Goal: Information Seeking & Learning: Learn about a topic

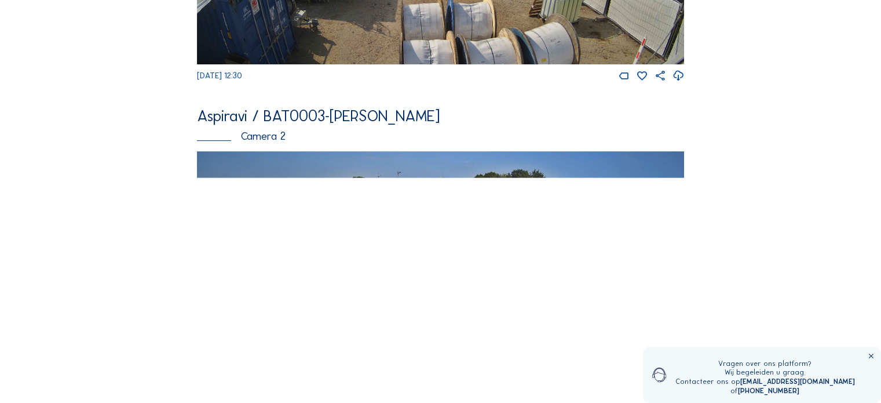
scroll to position [348, 0]
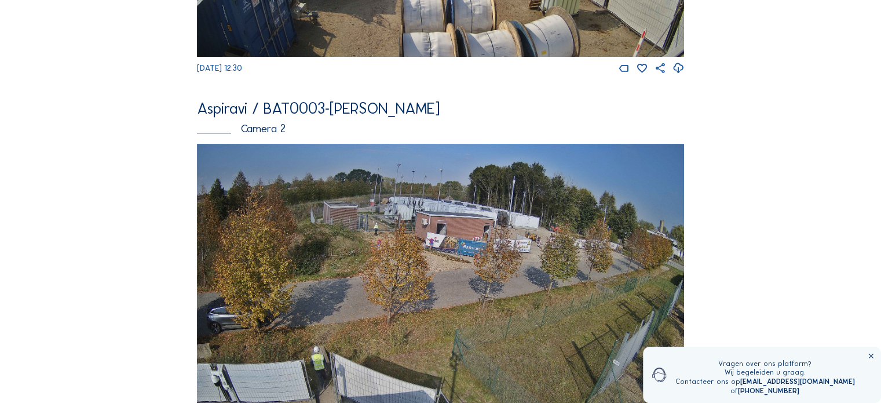
click at [376, 217] on img at bounding box center [440, 281] width 487 height 274
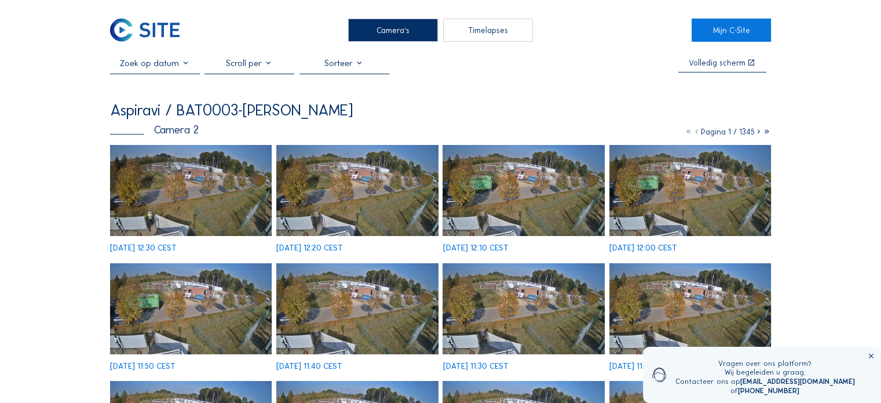
click at [152, 224] on img at bounding box center [191, 190] width 162 height 91
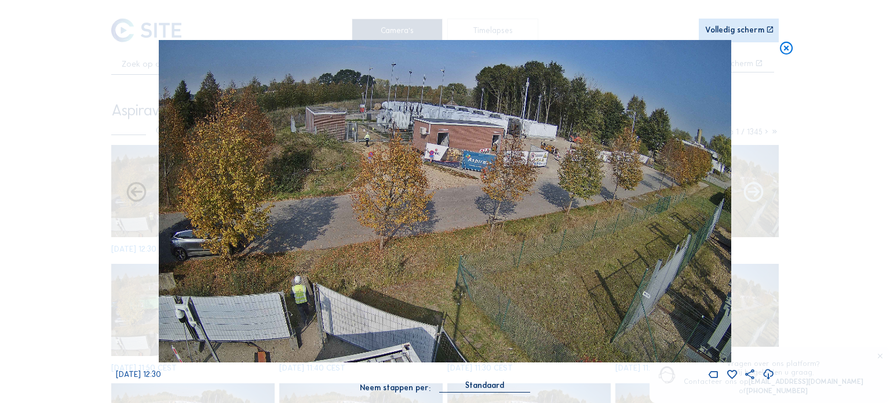
click at [746, 189] on icon at bounding box center [754, 193] width 24 height 24
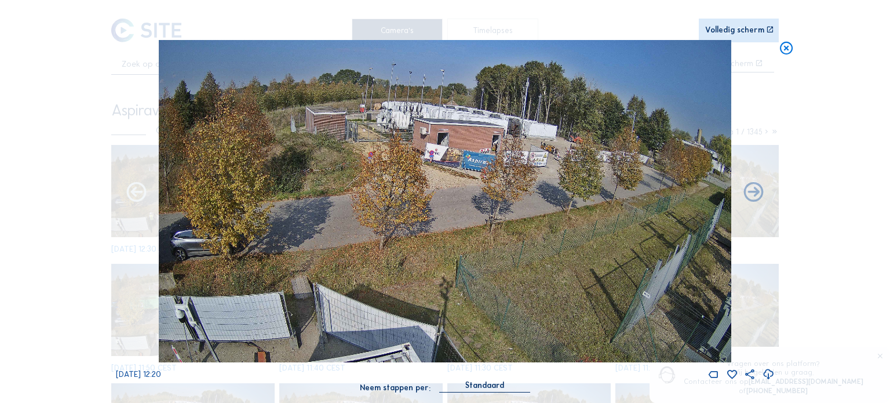
click at [138, 196] on icon at bounding box center [137, 193] width 24 height 24
click at [132, 190] on icon at bounding box center [137, 193] width 24 height 24
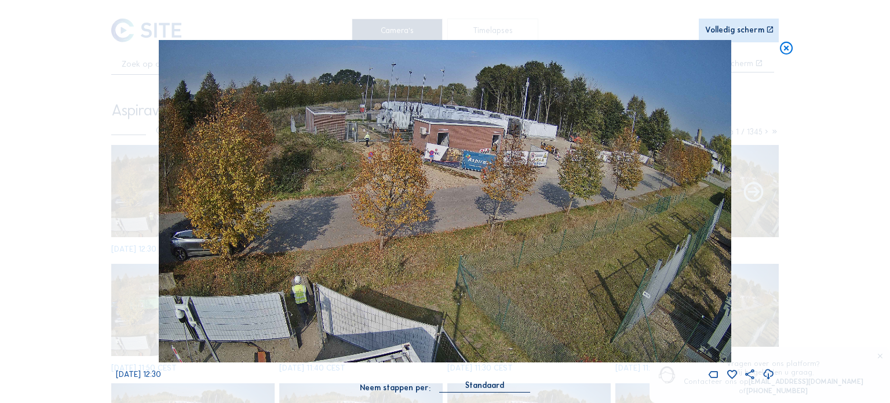
click at [749, 193] on icon at bounding box center [754, 193] width 24 height 24
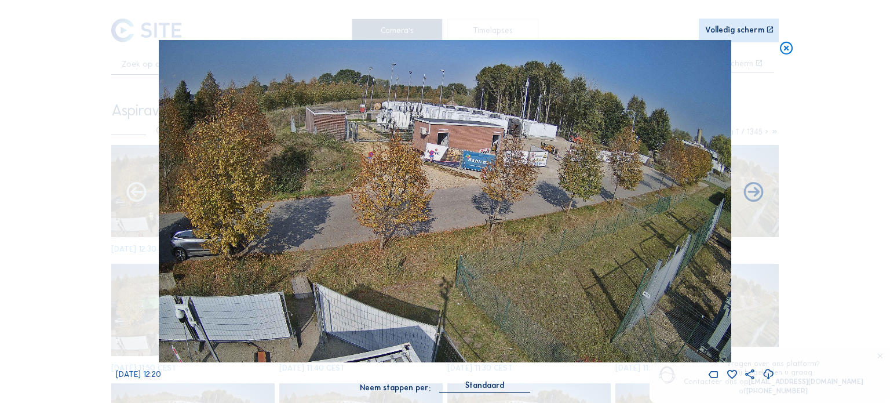
click at [141, 203] on icon at bounding box center [137, 193] width 24 height 24
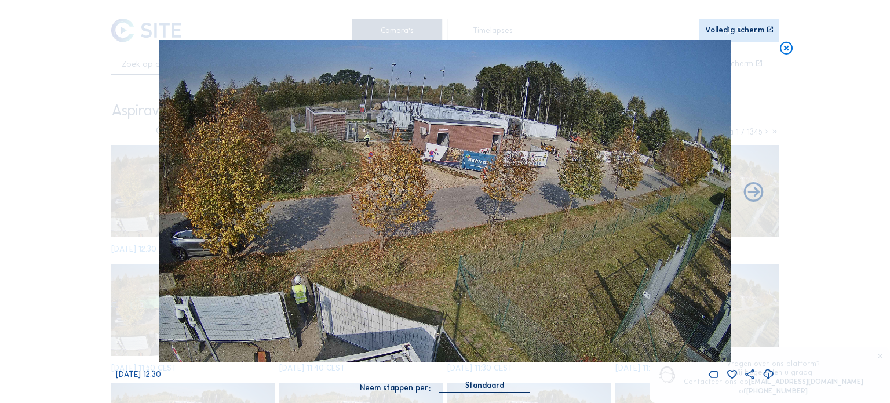
click at [786, 49] on icon at bounding box center [787, 48] width 16 height 16
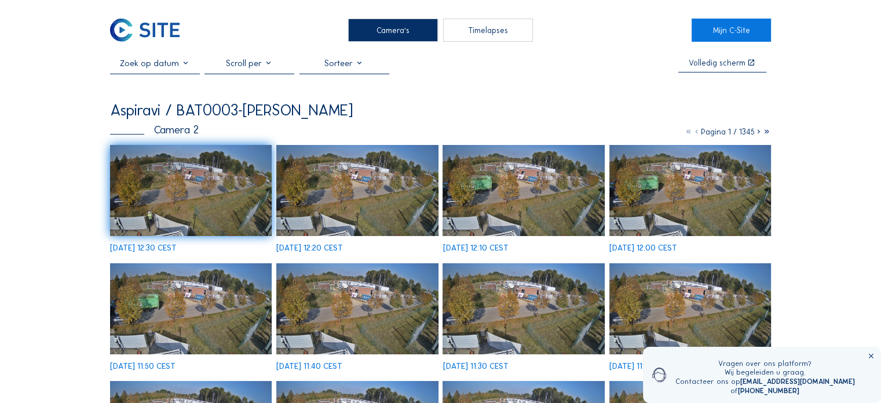
click at [352, 211] on img at bounding box center [357, 190] width 162 height 91
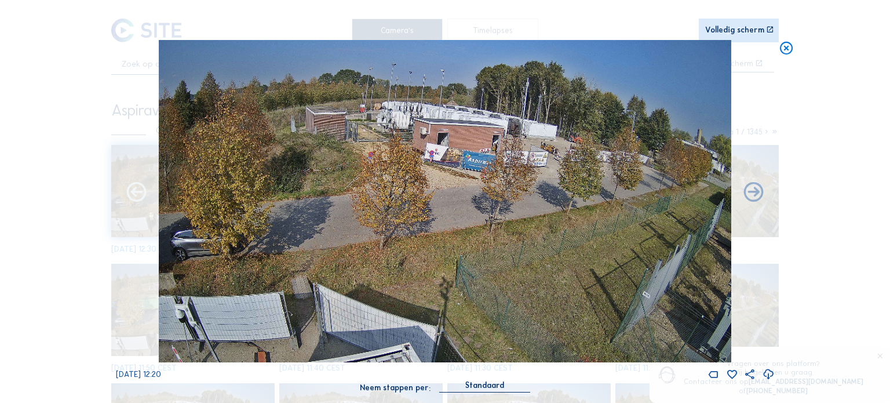
click at [136, 192] on icon at bounding box center [137, 193] width 24 height 24
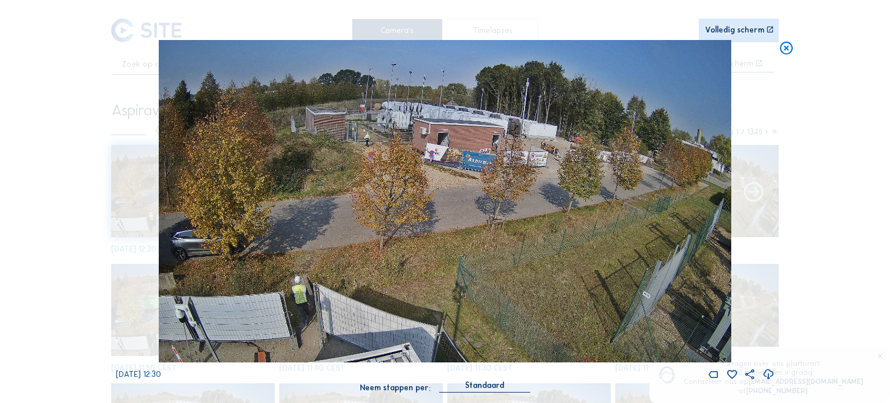
click at [752, 193] on icon at bounding box center [754, 193] width 24 height 24
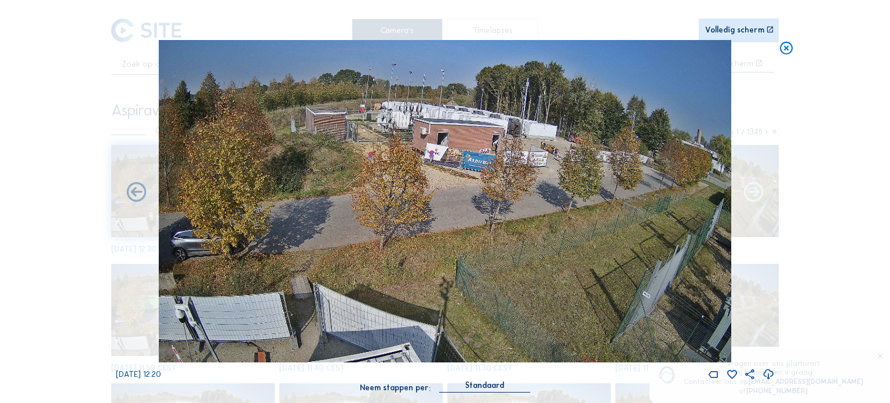
click at [746, 194] on icon at bounding box center [754, 193] width 24 height 24
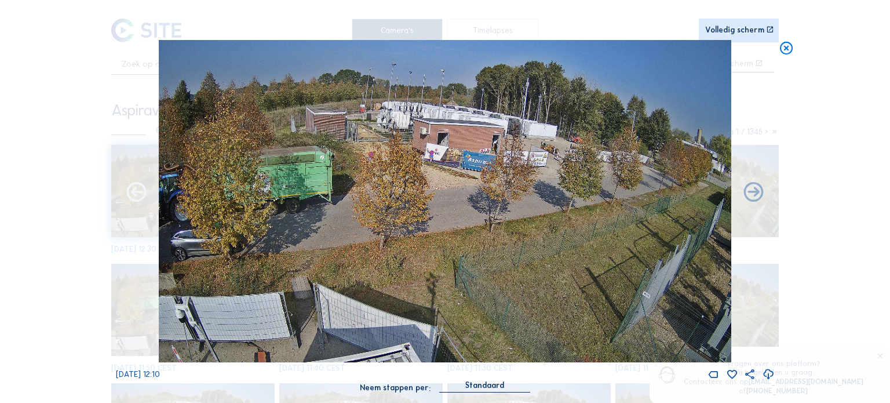
click at [140, 189] on icon at bounding box center [137, 193] width 24 height 24
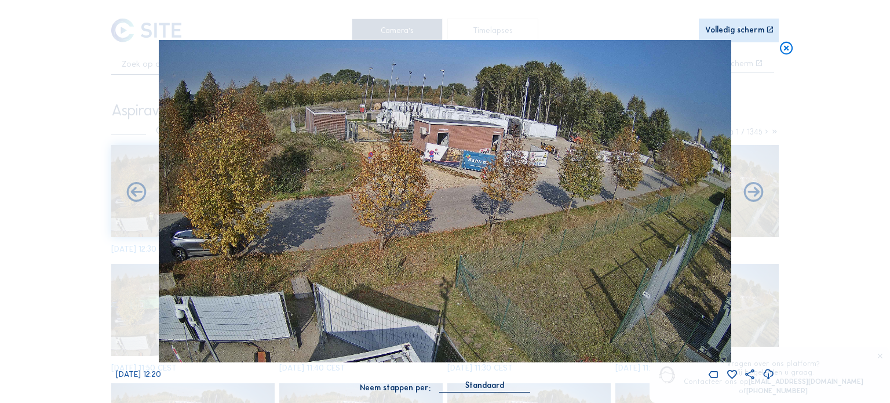
click at [140, 189] on icon at bounding box center [137, 193] width 24 height 24
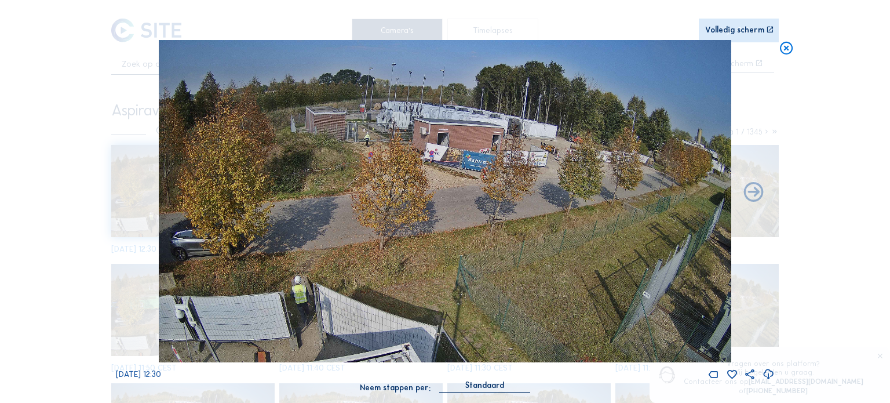
click at [140, 189] on div "Mo 29 Sep 2025 12:30" at bounding box center [445, 210] width 658 height 340
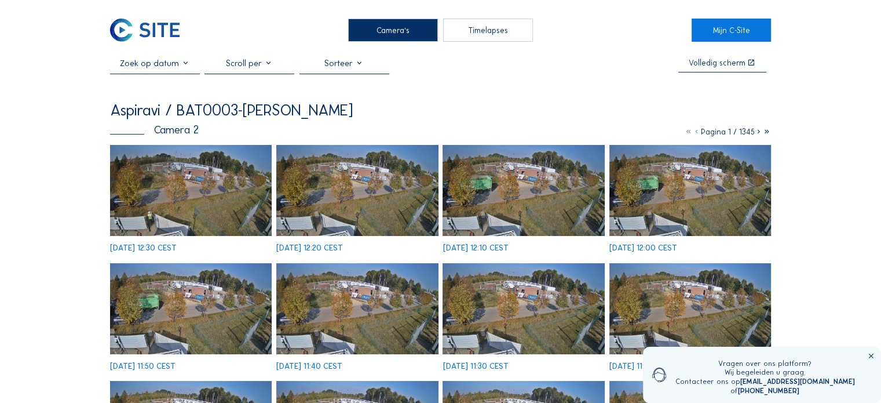
click at [598, 85] on div "Volledig scherm Aspiravi / BAT0003-Brecht Camera 2 Pagina 1 / 1345 Mo 29 Sep 20…" at bounding box center [440, 332] width 661 height 548
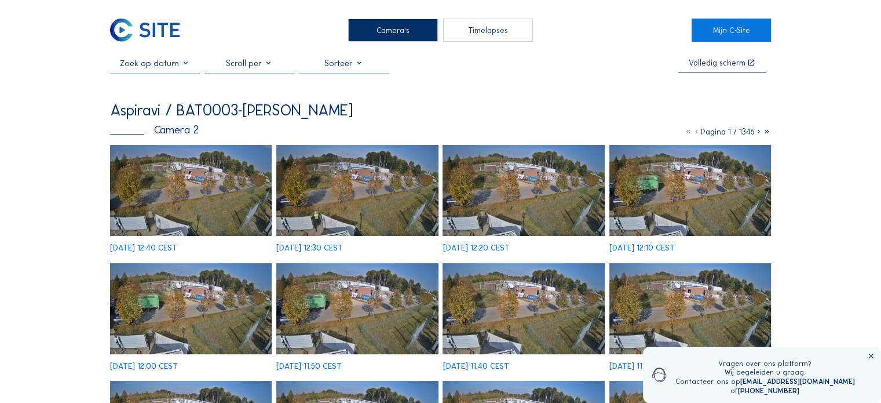
click at [179, 184] on img at bounding box center [191, 190] width 162 height 91
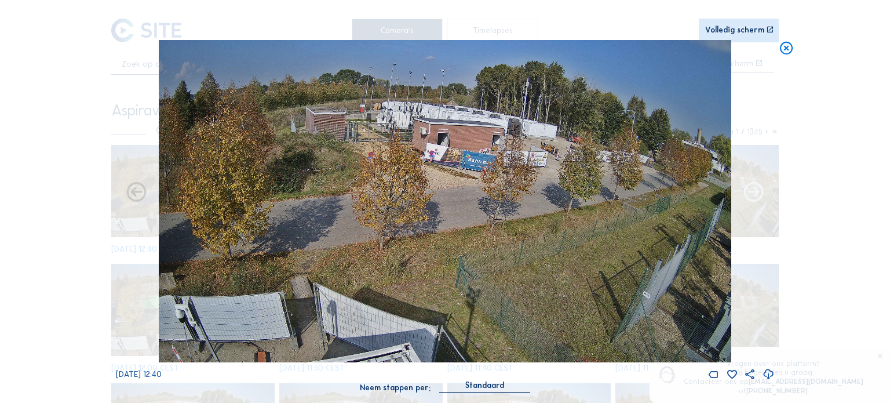
click at [750, 196] on icon at bounding box center [754, 193] width 24 height 24
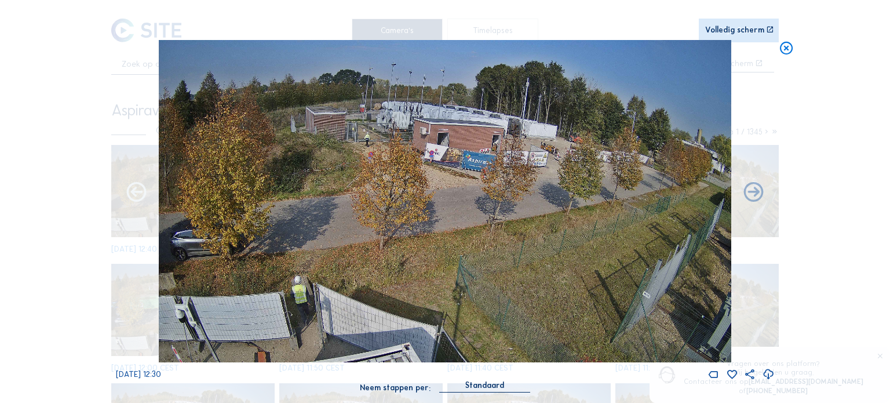
click at [139, 187] on icon at bounding box center [137, 193] width 24 height 24
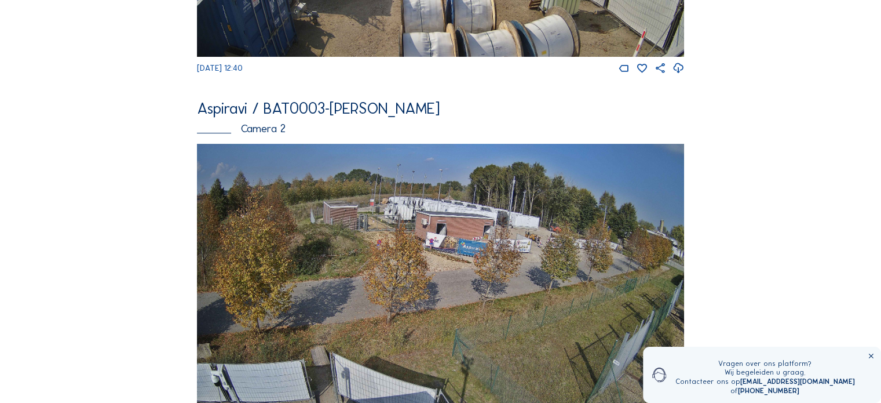
scroll to position [406, 0]
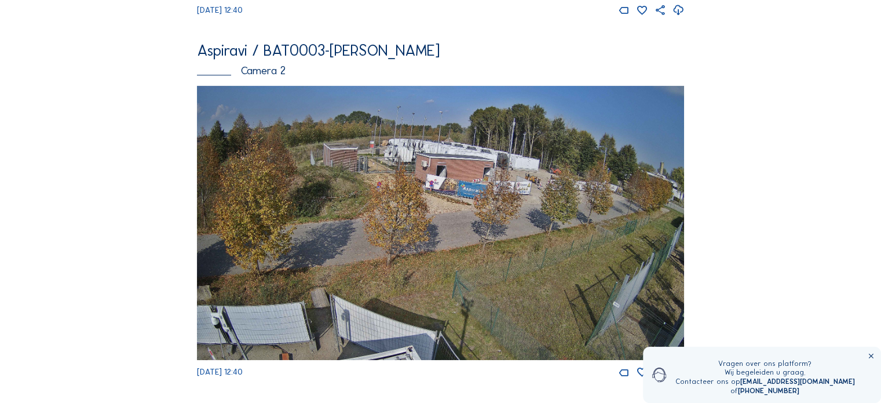
click at [371, 167] on img at bounding box center [440, 223] width 487 height 274
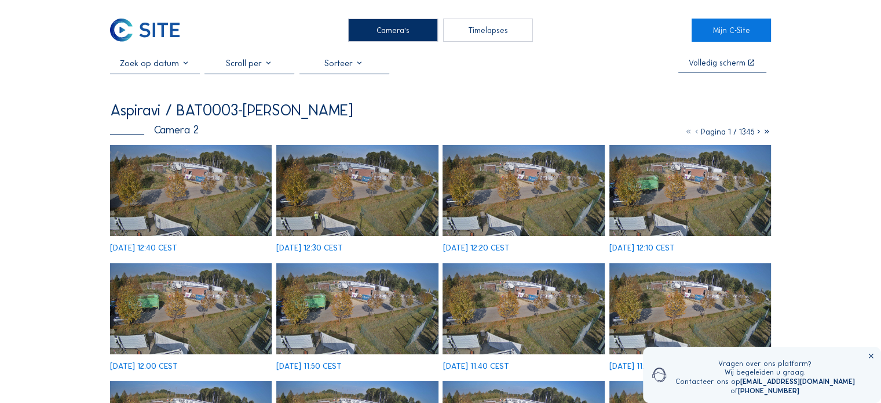
click at [169, 206] on img at bounding box center [191, 190] width 162 height 91
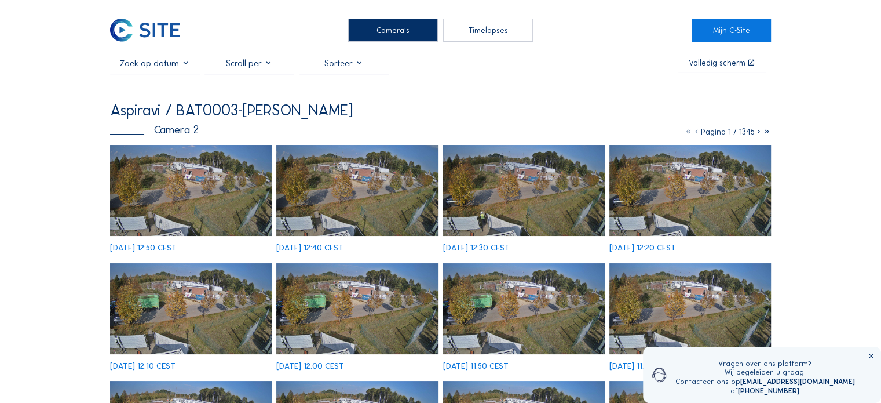
click at [161, 28] on img at bounding box center [144, 30] width 69 height 23
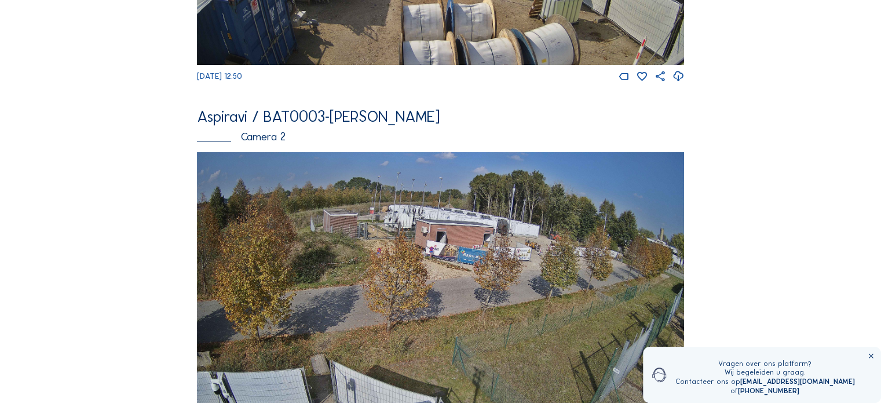
scroll to position [406, 0]
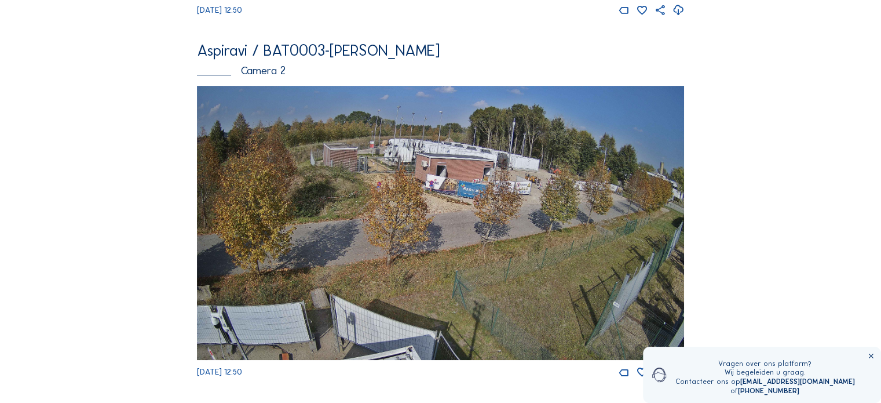
click at [407, 168] on img at bounding box center [440, 223] width 487 height 274
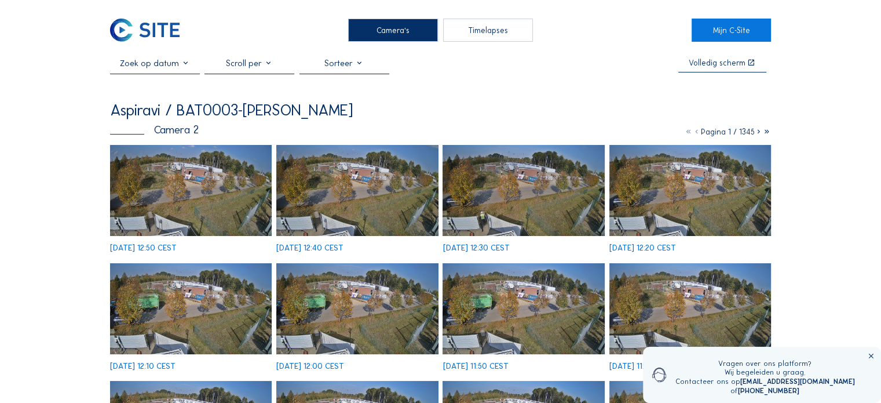
click at [167, 182] on img at bounding box center [191, 190] width 162 height 91
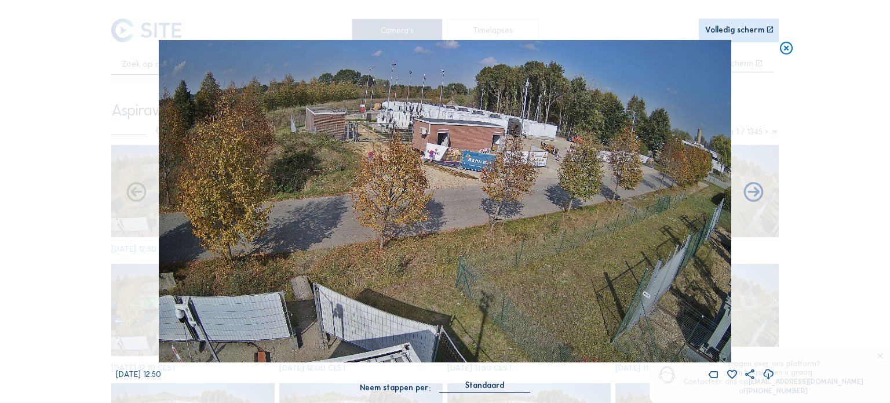
click at [789, 48] on icon at bounding box center [787, 48] width 16 height 16
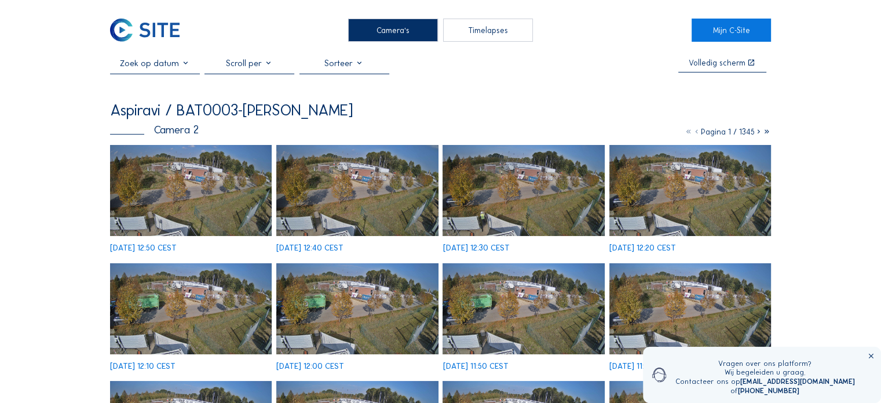
click at [209, 205] on img at bounding box center [191, 190] width 162 height 91
click at [174, 206] on img at bounding box center [191, 190] width 162 height 91
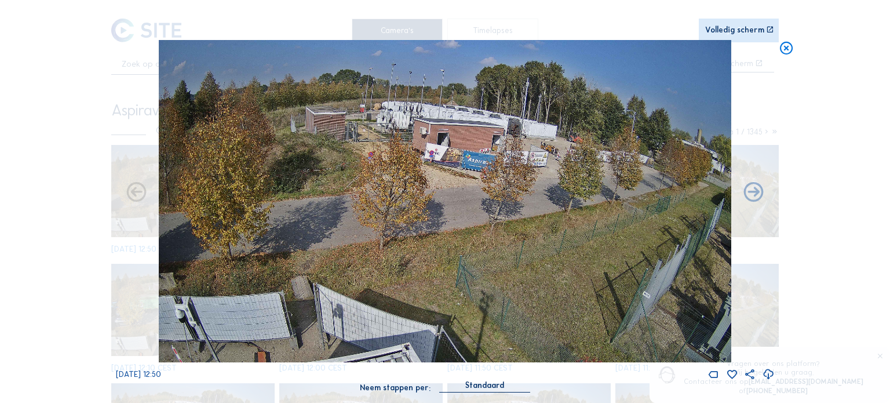
click at [786, 49] on icon at bounding box center [787, 48] width 16 height 16
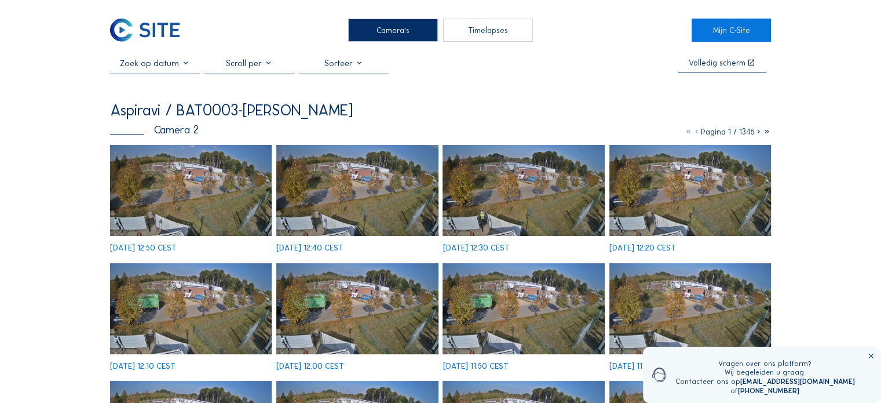
click at [872, 359] on icon at bounding box center [872, 356] width 8 height 8
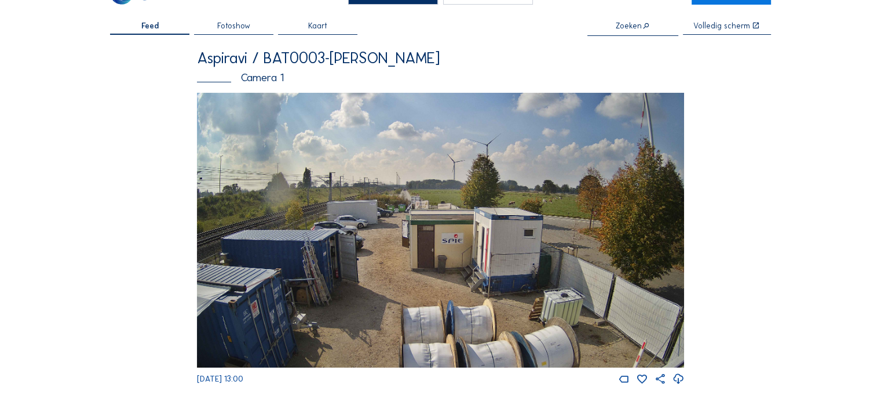
scroll to position [58, 0]
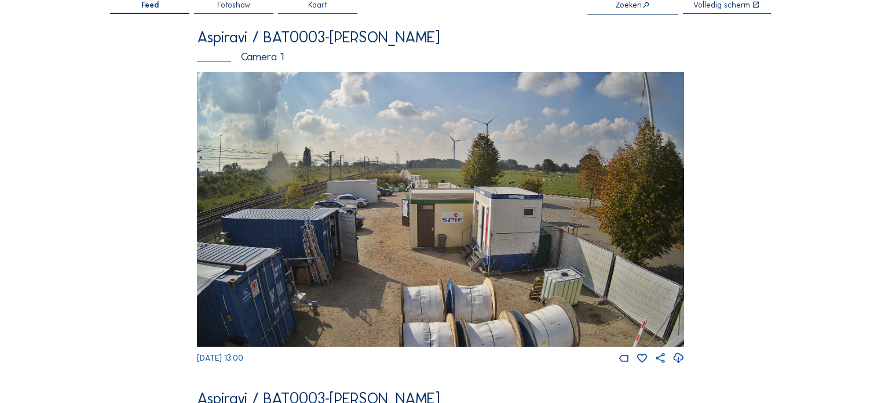
click at [435, 210] on img at bounding box center [440, 209] width 487 height 274
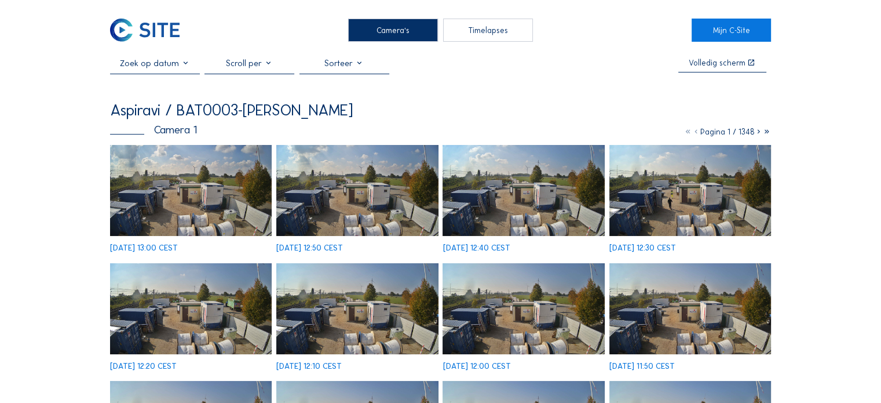
click at [662, 188] on img at bounding box center [691, 190] width 162 height 91
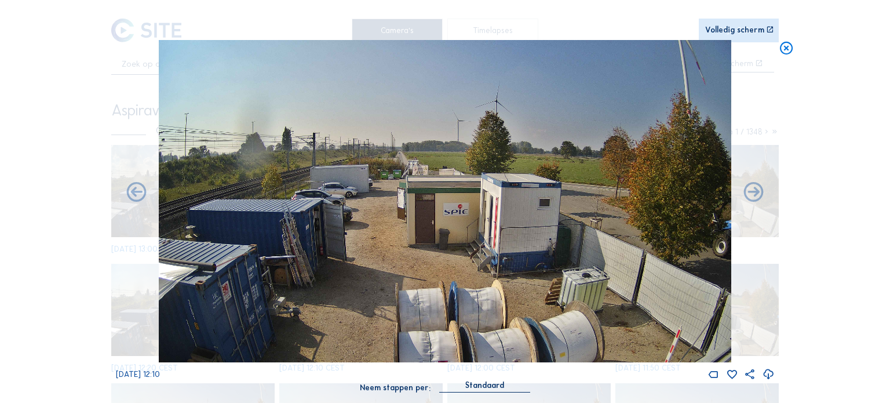
click at [779, 53] on icon at bounding box center [787, 48] width 16 height 16
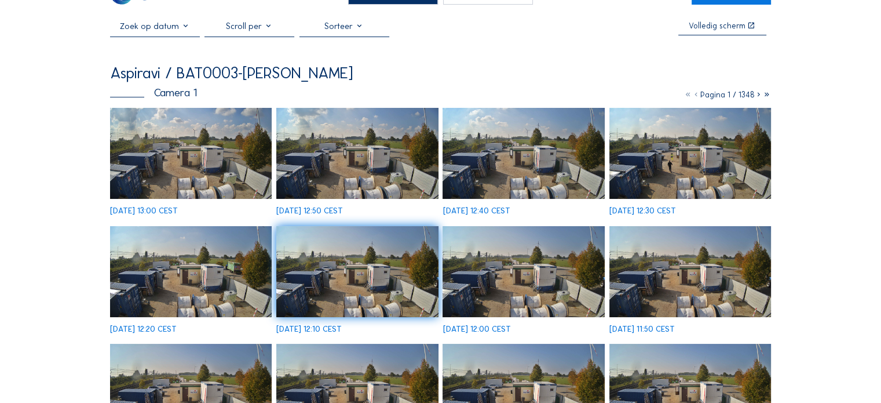
scroll to position [58, 0]
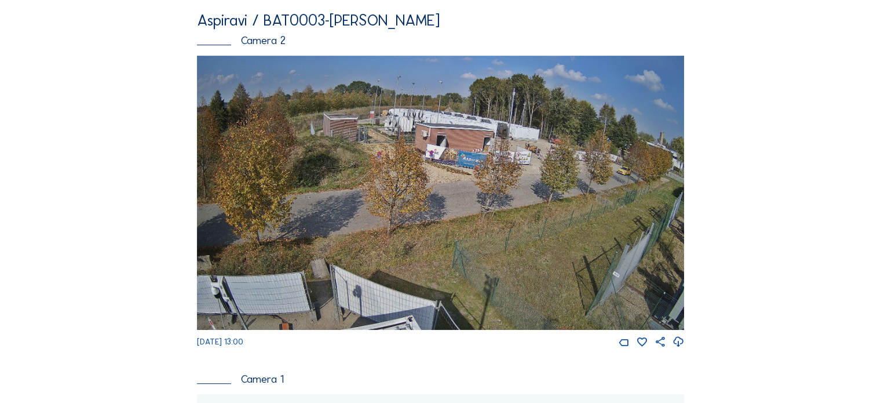
scroll to position [464, 0]
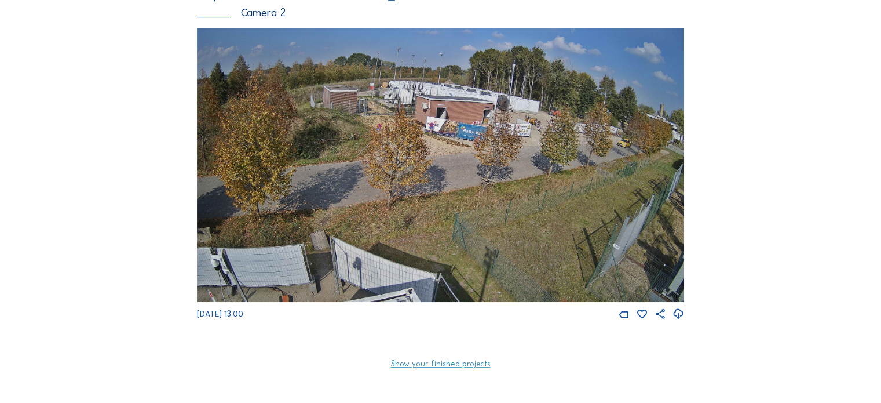
click at [348, 118] on img at bounding box center [440, 165] width 487 height 274
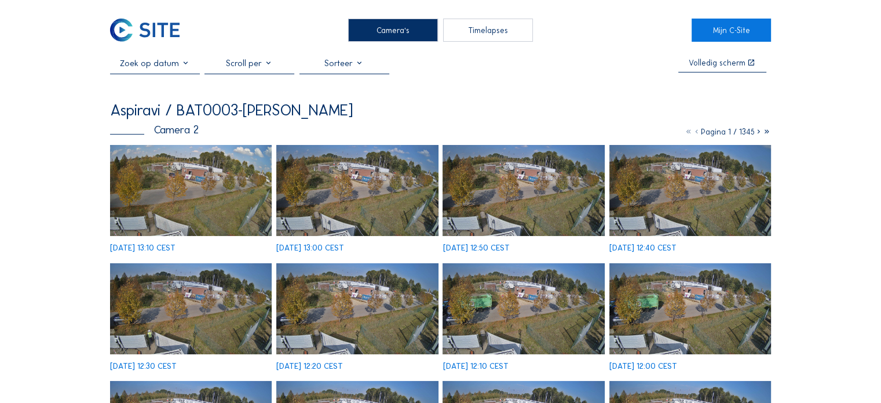
click at [263, 210] on img at bounding box center [191, 190] width 162 height 91
click at [184, 173] on img at bounding box center [191, 190] width 162 height 91
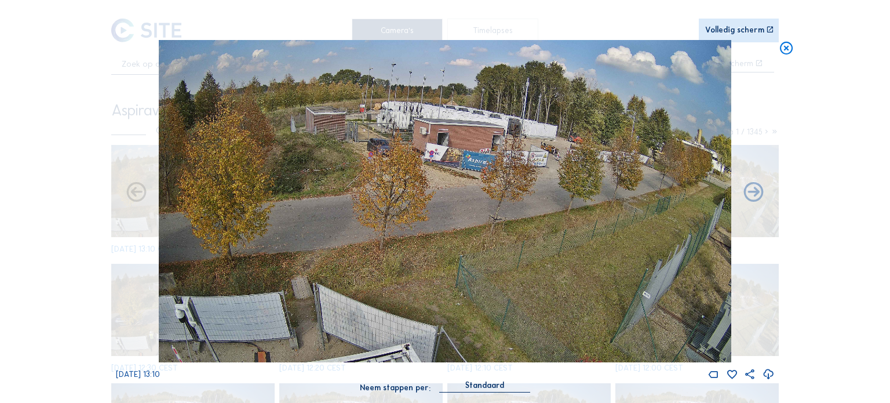
click at [791, 49] on icon at bounding box center [787, 48] width 16 height 16
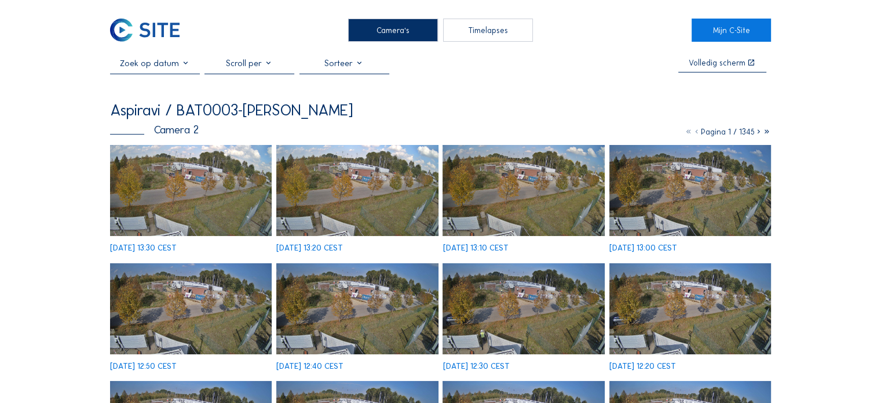
click at [180, 190] on img at bounding box center [191, 190] width 162 height 91
